Goal: Navigation & Orientation: Go to known website

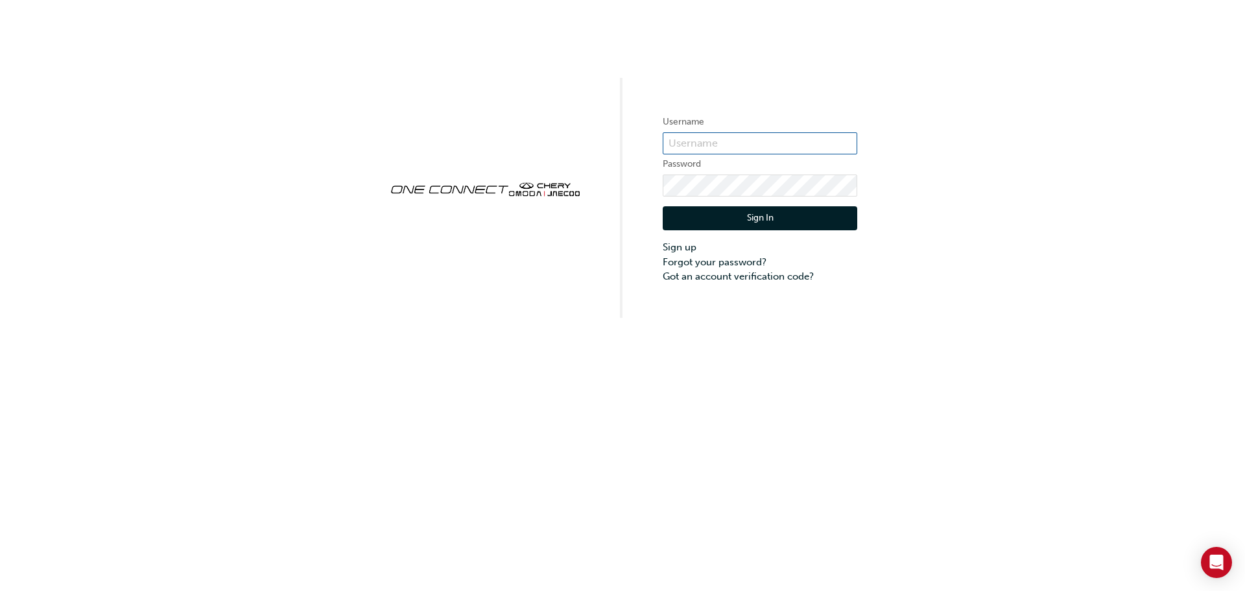
type input "CHAU0905"
click at [784, 210] on button "Sign In" at bounding box center [760, 218] width 194 height 25
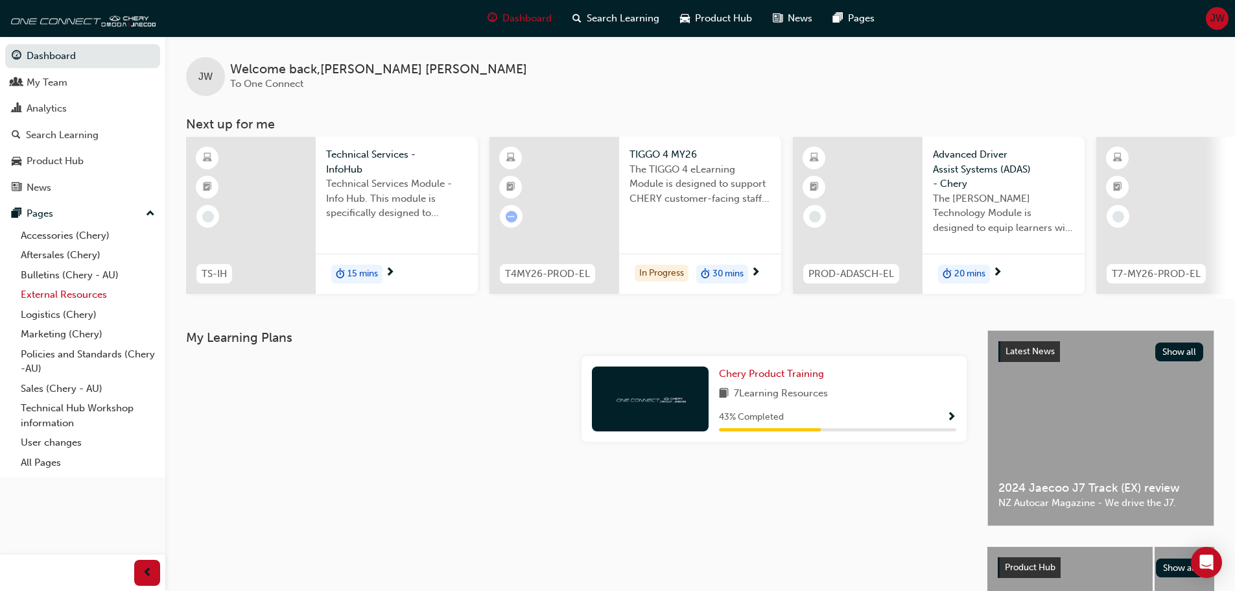
click at [55, 289] on link "External Resources" at bounding box center [88, 295] width 145 height 20
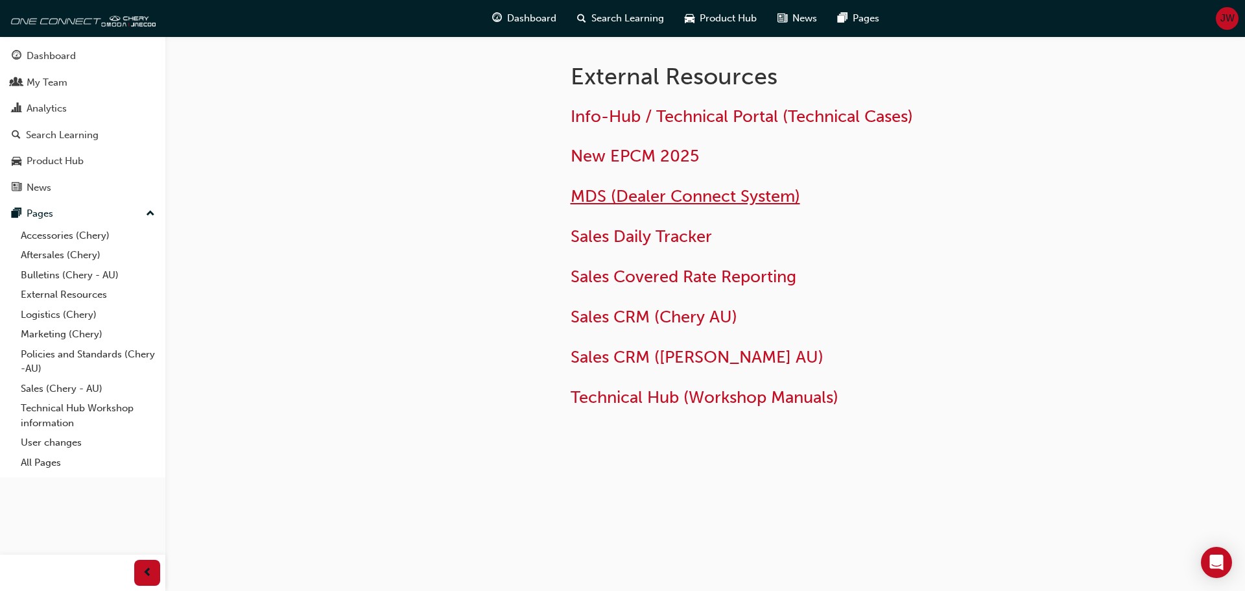
click at [705, 195] on span "MDS (Dealer Connect System)" at bounding box center [684, 196] width 229 height 20
